Goal: Transaction & Acquisition: Purchase product/service

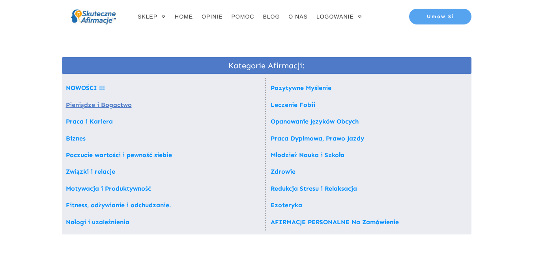
click at [112, 106] on link "Pieniądze i Bogactwo" at bounding box center [99, 104] width 66 height 7
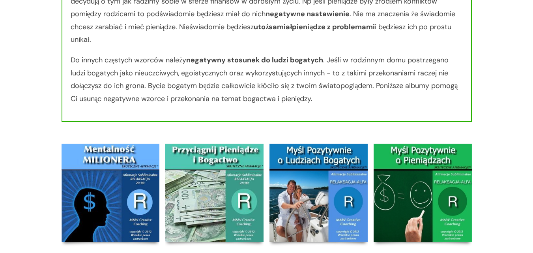
scroll to position [694, 0]
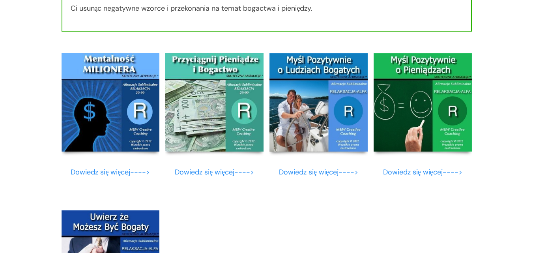
click at [230, 81] on img at bounding box center [214, 102] width 98 height 98
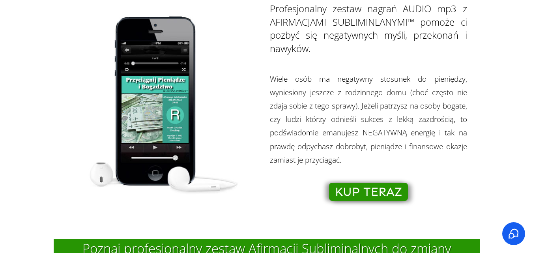
scroll to position [520, 0]
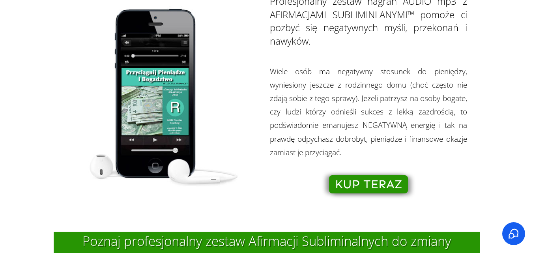
click at [374, 180] on span "KUP TERAZ" at bounding box center [368, 184] width 67 height 9
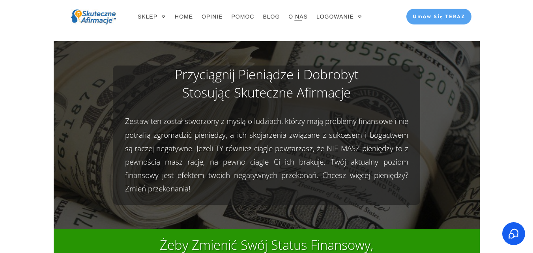
click at [300, 22] on span "O NAS" at bounding box center [297, 16] width 19 height 11
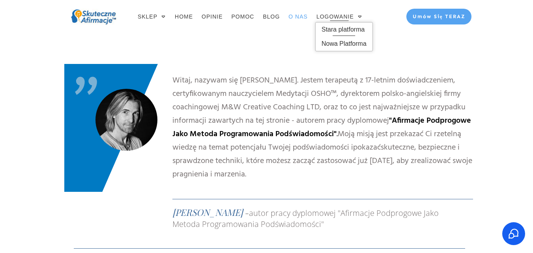
click at [358, 30] on span "Stara platforma" at bounding box center [344, 29] width 45 height 13
